Goal: Task Accomplishment & Management: Use online tool/utility

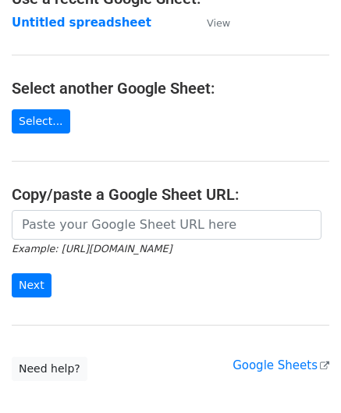
scroll to position [156, 0]
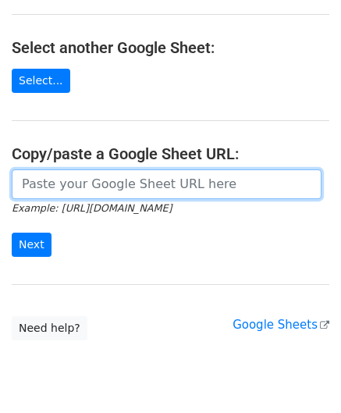
click at [122, 190] on input "url" at bounding box center [167, 184] width 310 height 30
paste input "[URL][DOMAIN_NAME]"
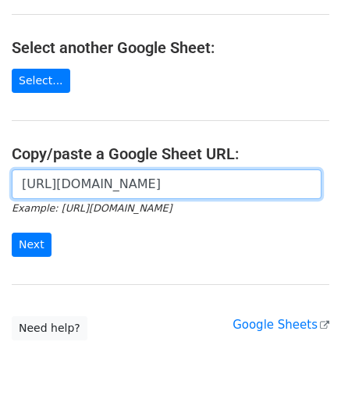
scroll to position [0, 347]
type input "[URL][DOMAIN_NAME]"
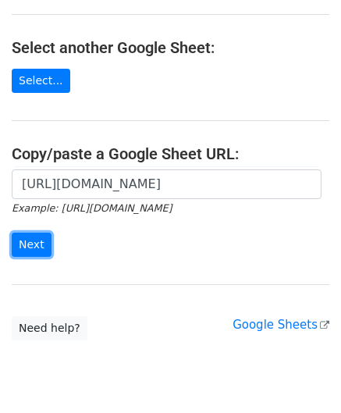
drag, startPoint x: 27, startPoint y: 244, endPoint x: 2, endPoint y: 259, distance: 29.7
click at [27, 244] on input "Next" at bounding box center [32, 245] width 40 height 24
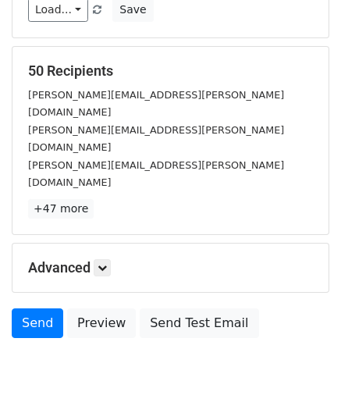
scroll to position [190, 0]
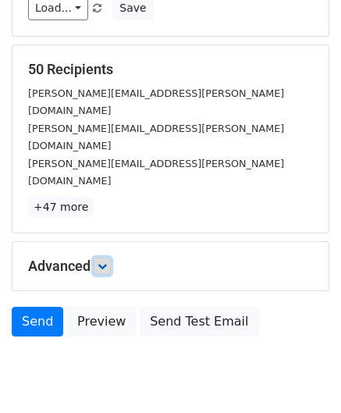
click at [105, 261] on icon at bounding box center [102, 265] width 9 height 9
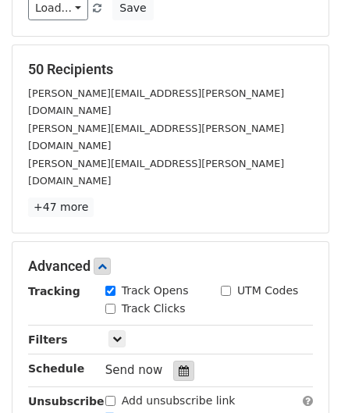
click at [180, 361] on div at bounding box center [183, 371] width 21 height 20
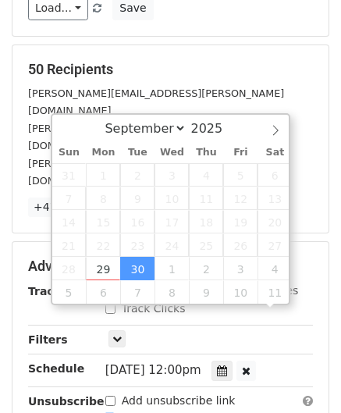
scroll to position [0, 0]
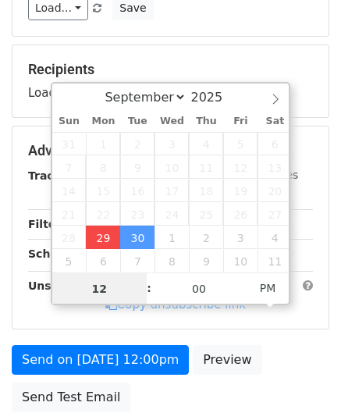
type input "[DATE] 12:00"
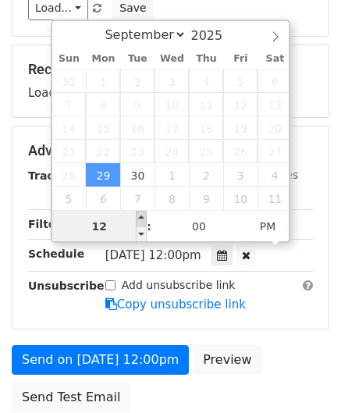
paste input "Hour"
type input "2"
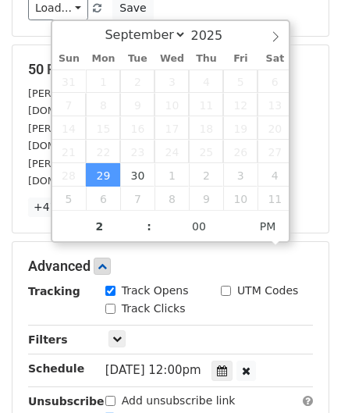
type input "[DATE] 14:00"
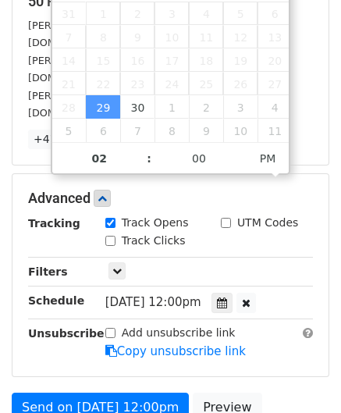
scroll to position [292, 0]
